Goal: Check status: Check status

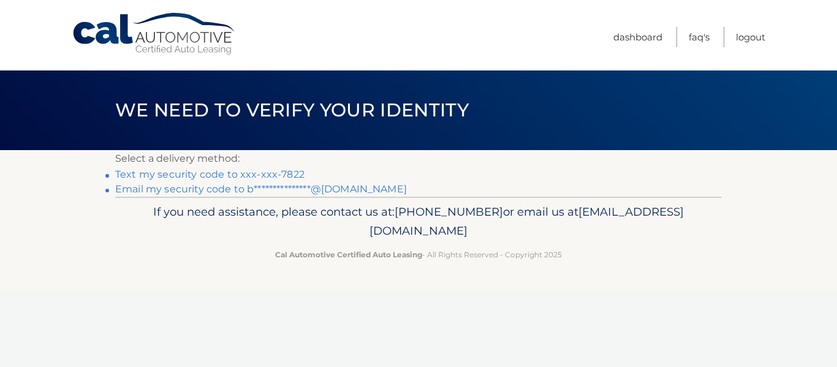
click at [263, 170] on link "Text my security code to xxx-xxx-7822" at bounding box center [209, 174] width 189 height 12
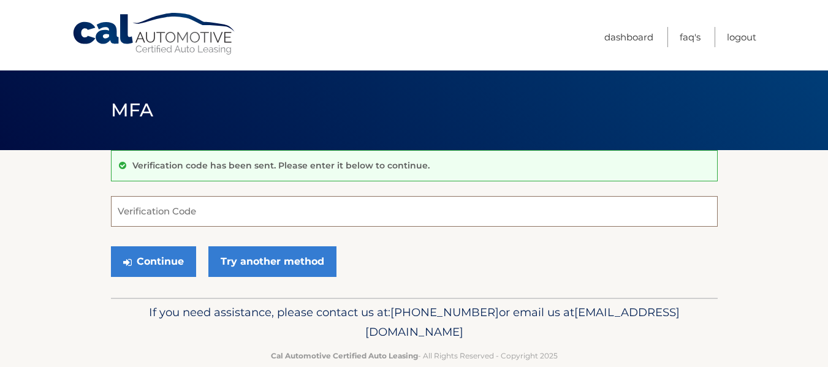
click at [241, 211] on input "Verification Code" at bounding box center [414, 211] width 606 height 31
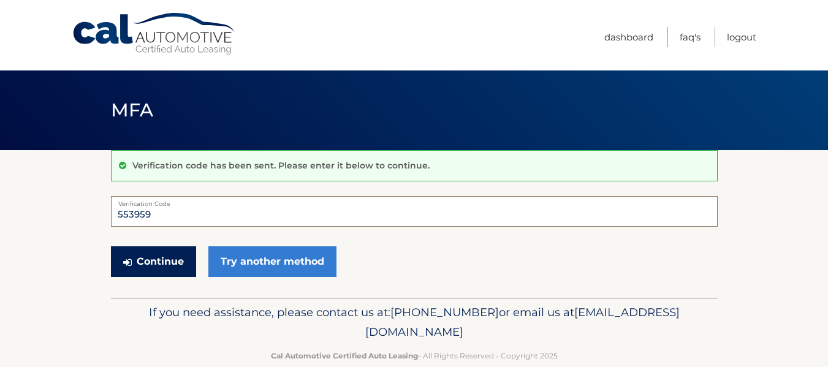
type input "553959"
click at [169, 261] on button "Continue" at bounding box center [153, 261] width 85 height 31
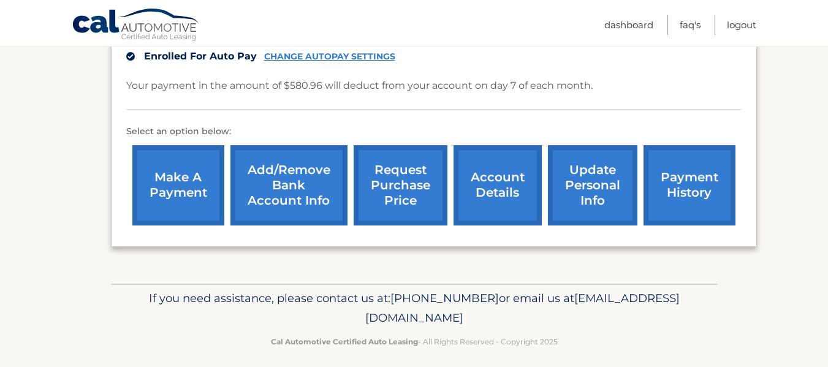
scroll to position [329, 0]
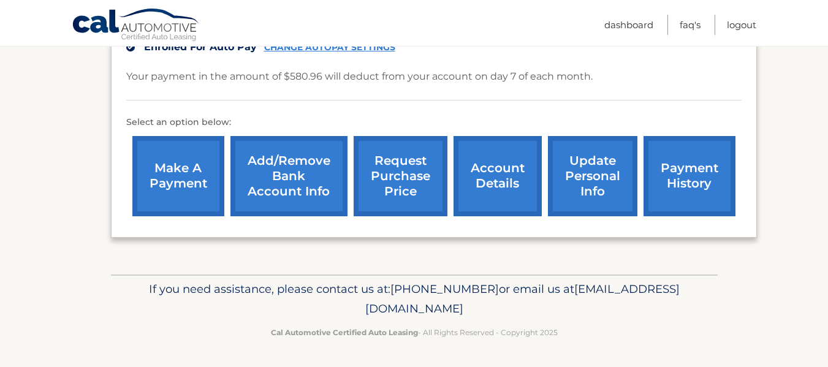
click at [687, 174] on link "payment history" at bounding box center [689, 176] width 92 height 80
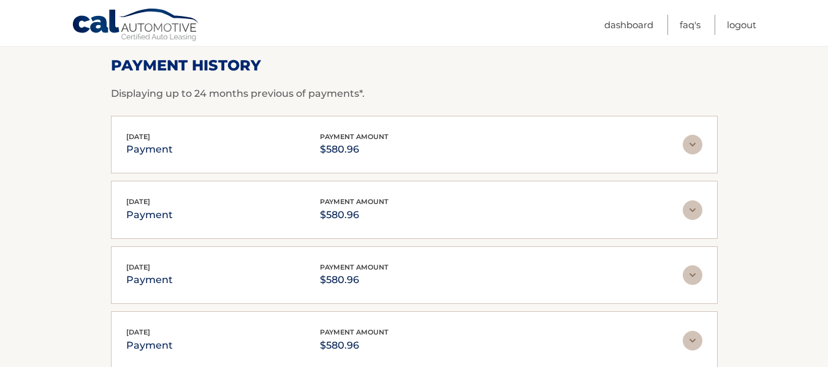
scroll to position [184, 0]
click at [695, 144] on img at bounding box center [692, 144] width 20 height 20
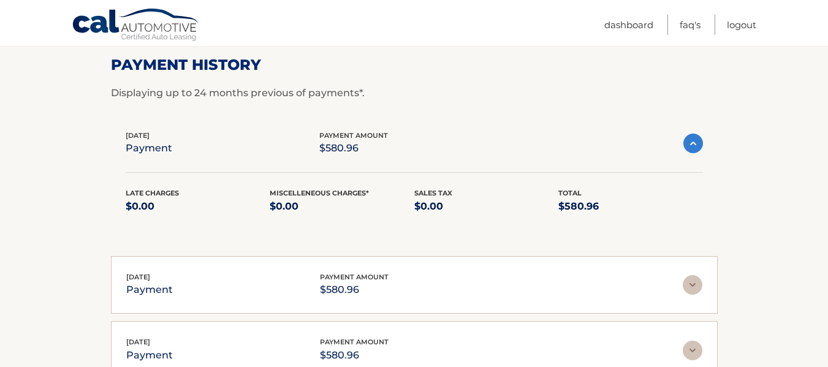
click at [695, 144] on img at bounding box center [693, 144] width 20 height 20
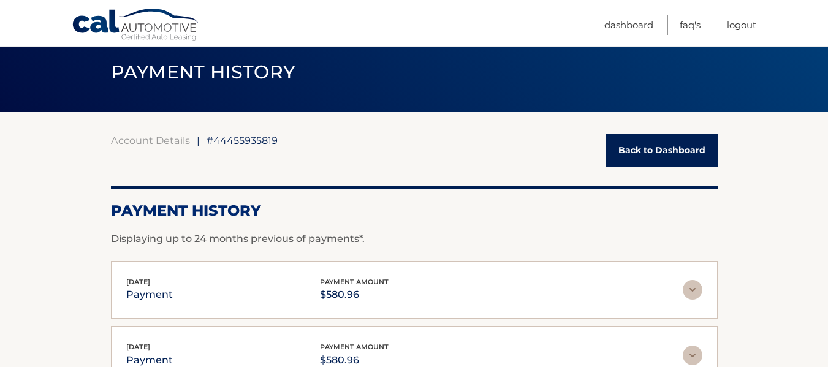
scroll to position [0, 0]
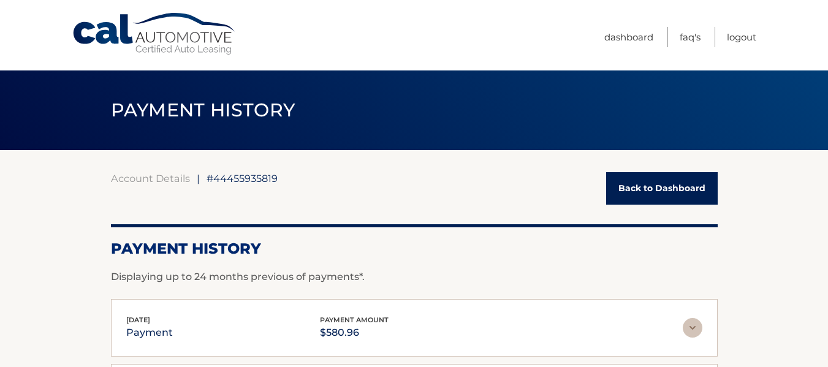
click at [668, 178] on link "Back to Dashboard" at bounding box center [661, 188] width 111 height 32
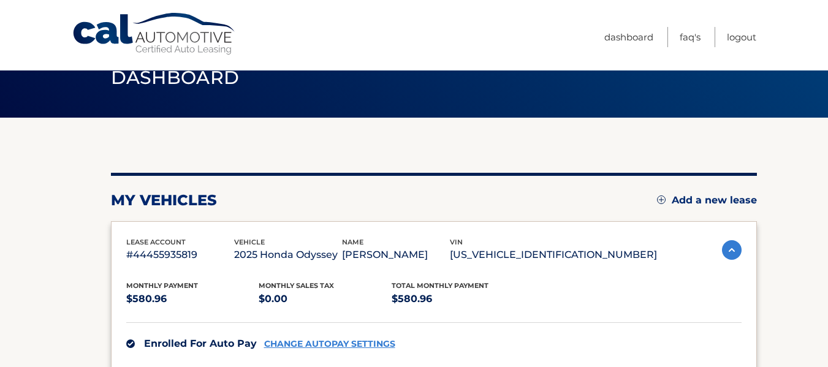
scroll to position [29, 0]
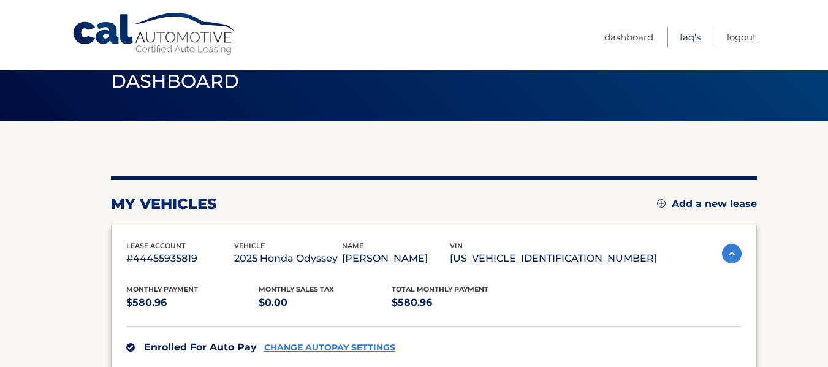
click at [687, 36] on link "FAQ's" at bounding box center [689, 37] width 21 height 20
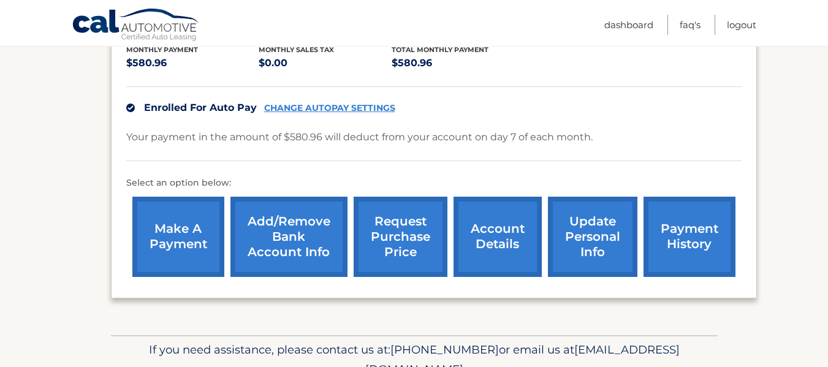
scroll to position [270, 0]
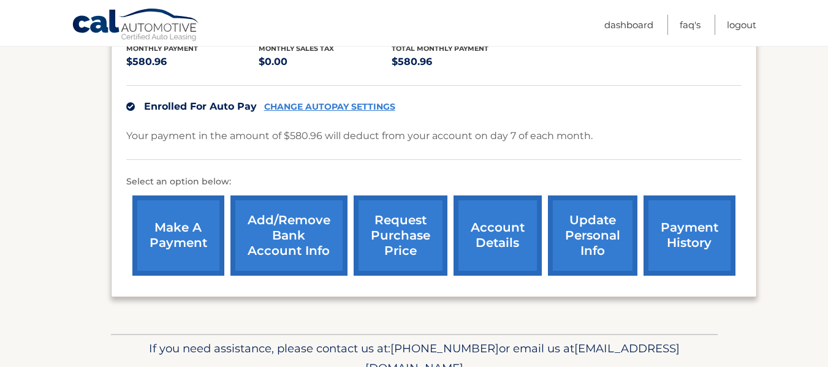
click at [496, 237] on link "account details" at bounding box center [497, 235] width 88 height 80
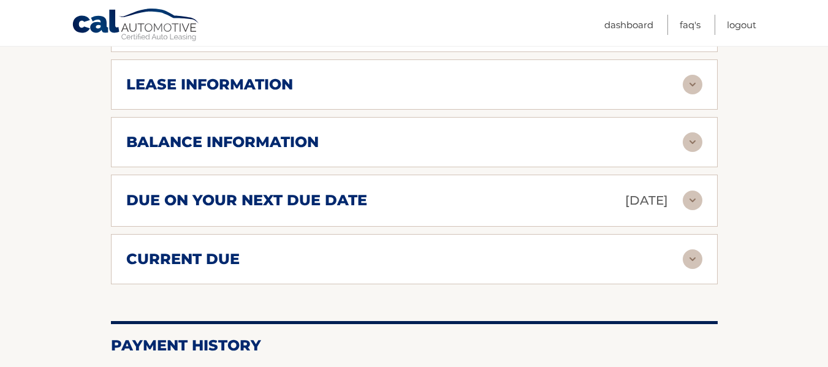
scroll to position [668, 0]
click at [692, 249] on img at bounding box center [692, 259] width 20 height 20
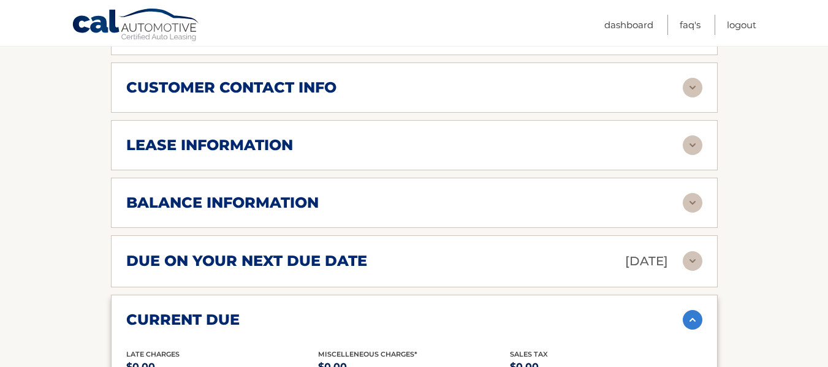
scroll to position [603, 0]
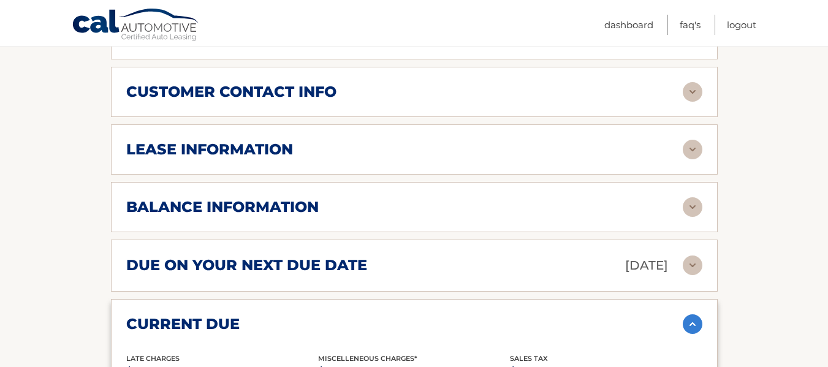
click at [691, 197] on img at bounding box center [692, 207] width 20 height 20
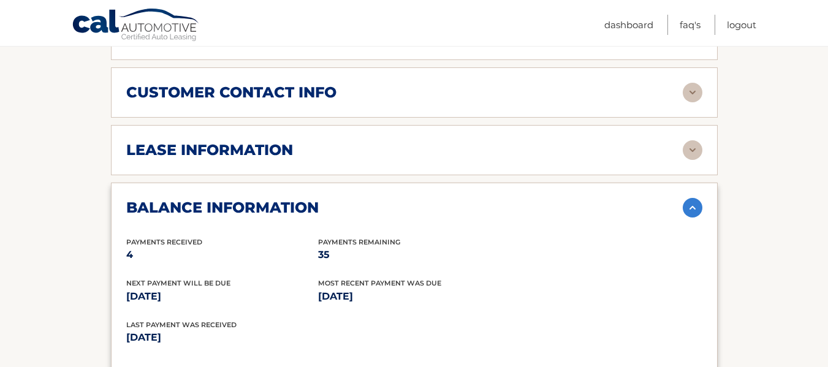
scroll to position [594, 0]
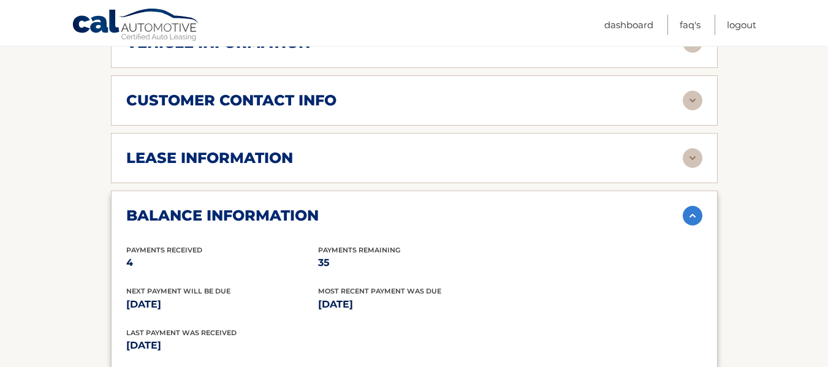
click at [692, 206] on img at bounding box center [692, 216] width 20 height 20
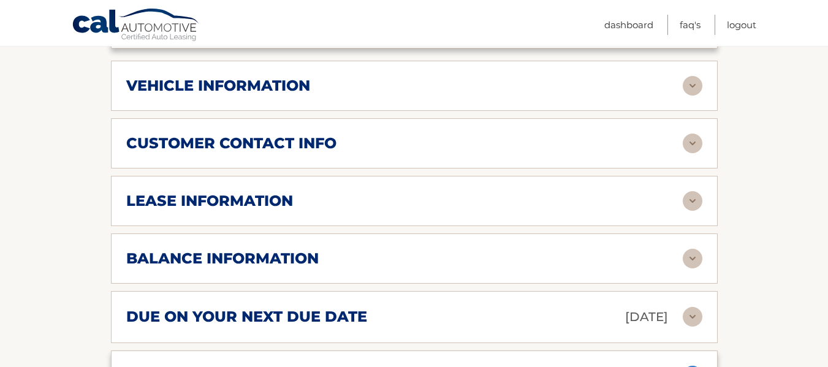
scroll to position [551, 0]
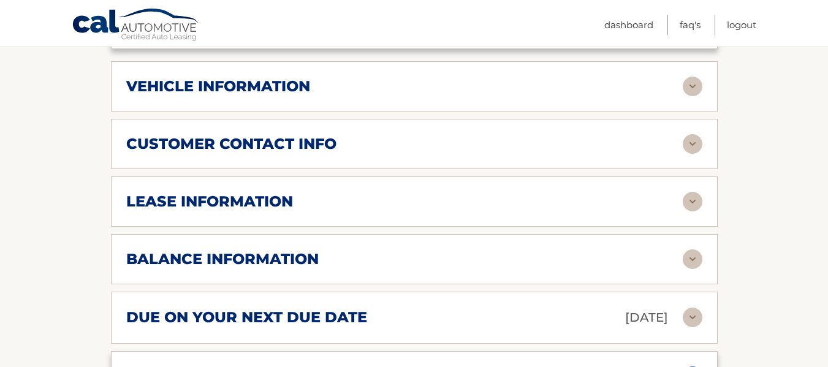
click at [692, 192] on img at bounding box center [692, 202] width 20 height 20
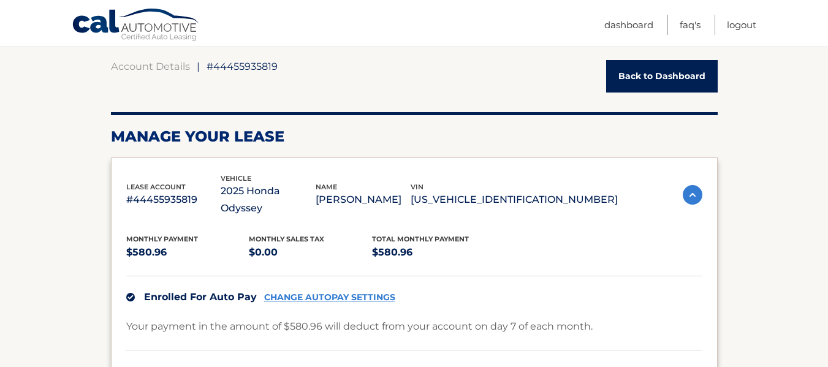
scroll to position [111, 0]
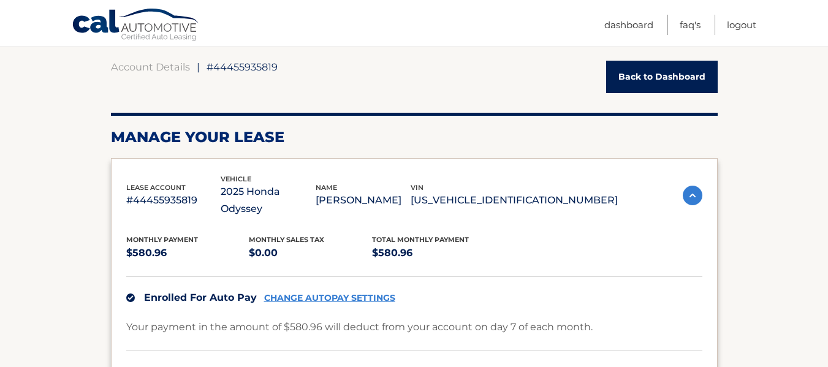
scroll to position [111, 0]
